Goal: Check status: Check status

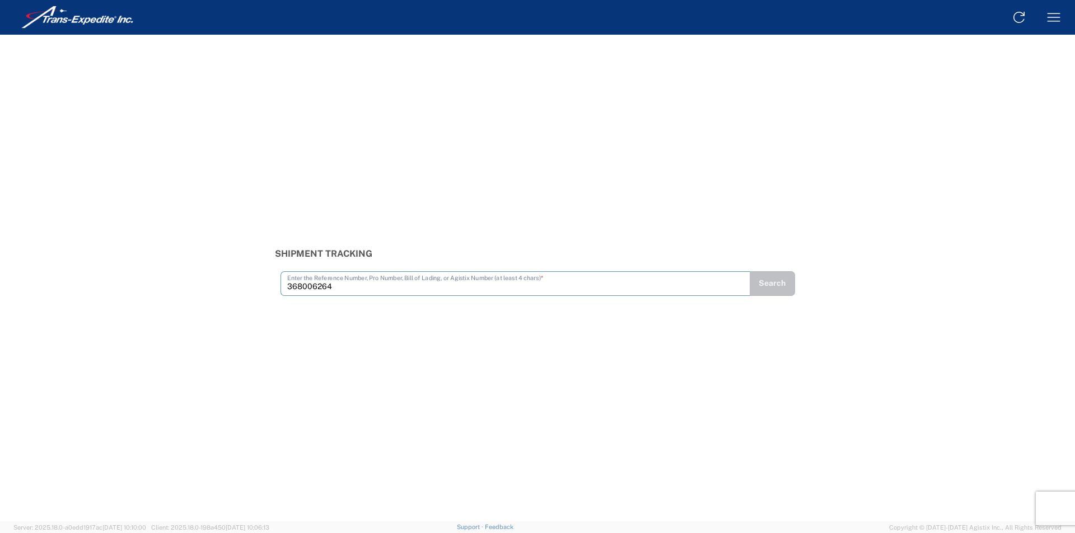
type input "368006264"
type input "375033910"
type input "375033937"
type input "375033974"
